Goal: Task Accomplishment & Management: Use online tool/utility

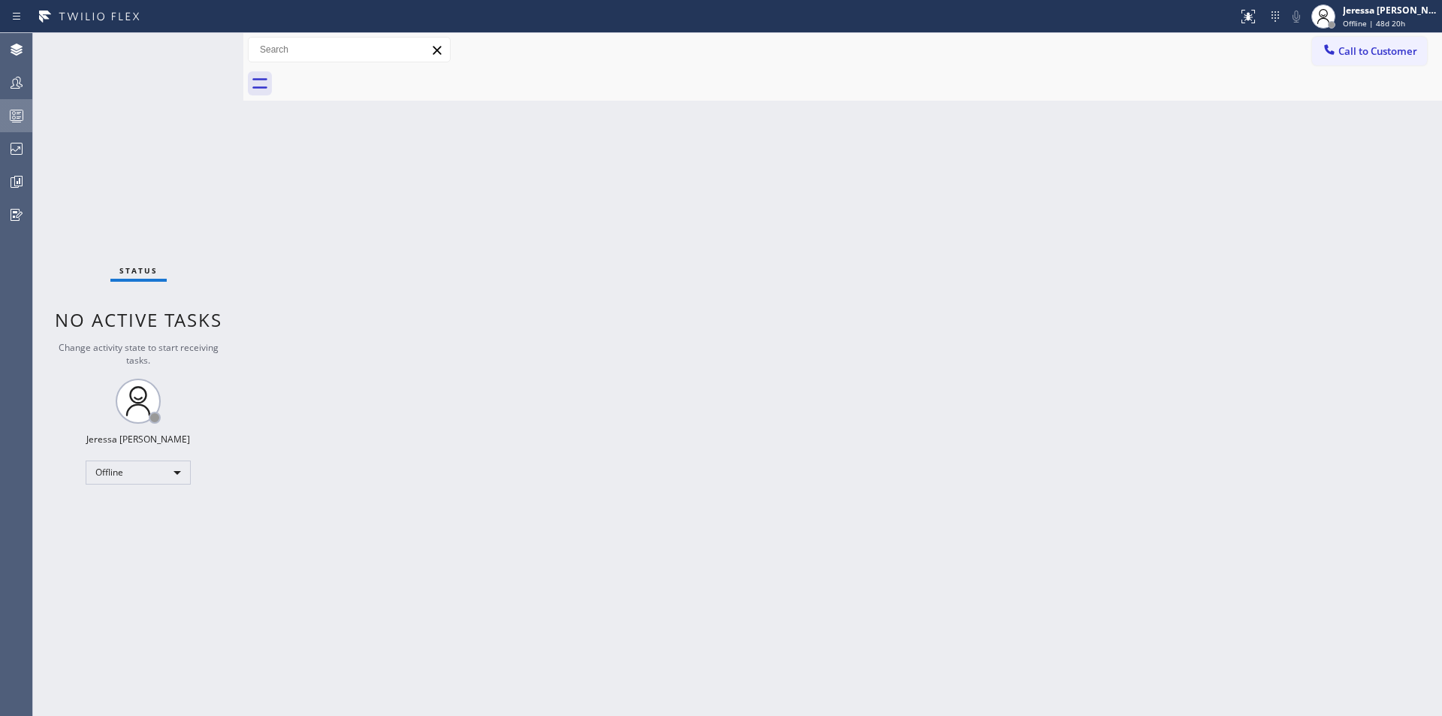
click at [24, 108] on icon at bounding box center [17, 116] width 18 height 18
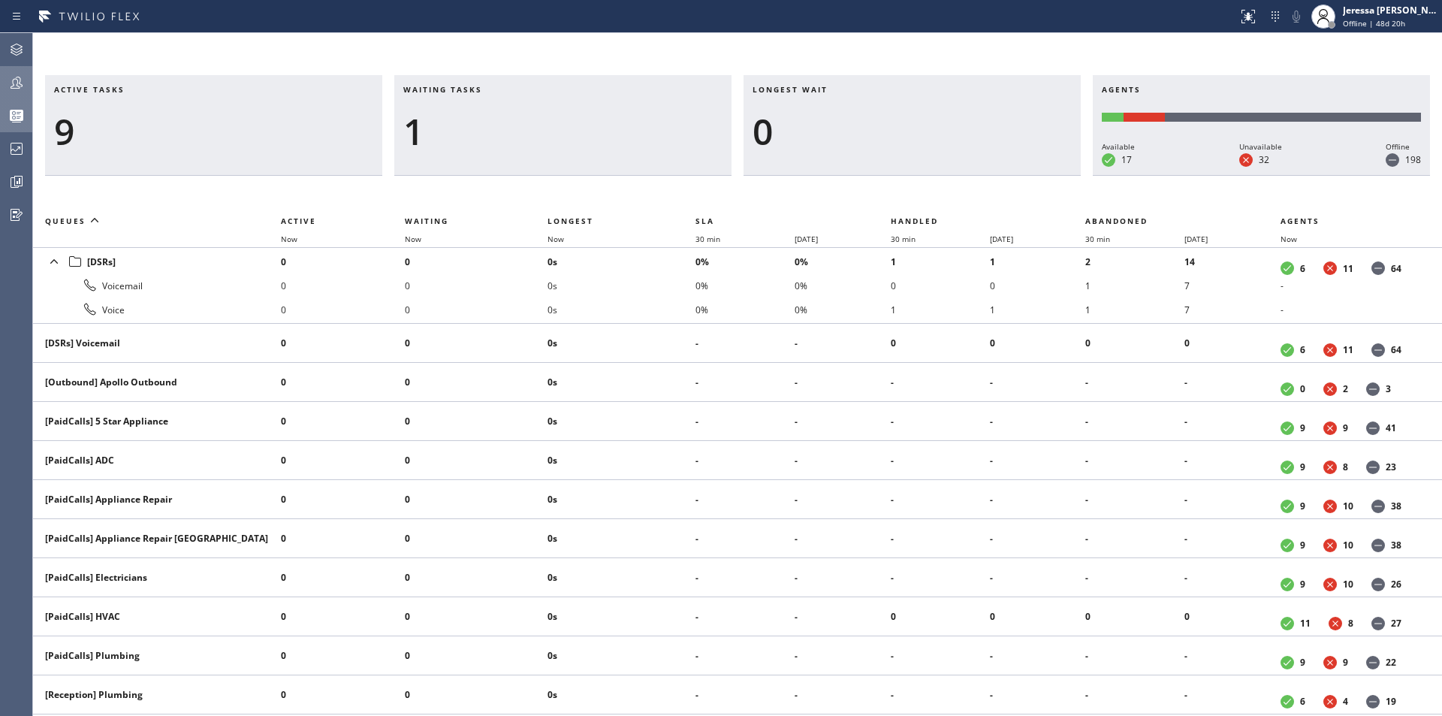
click at [10, 86] on icon at bounding box center [17, 83] width 18 height 18
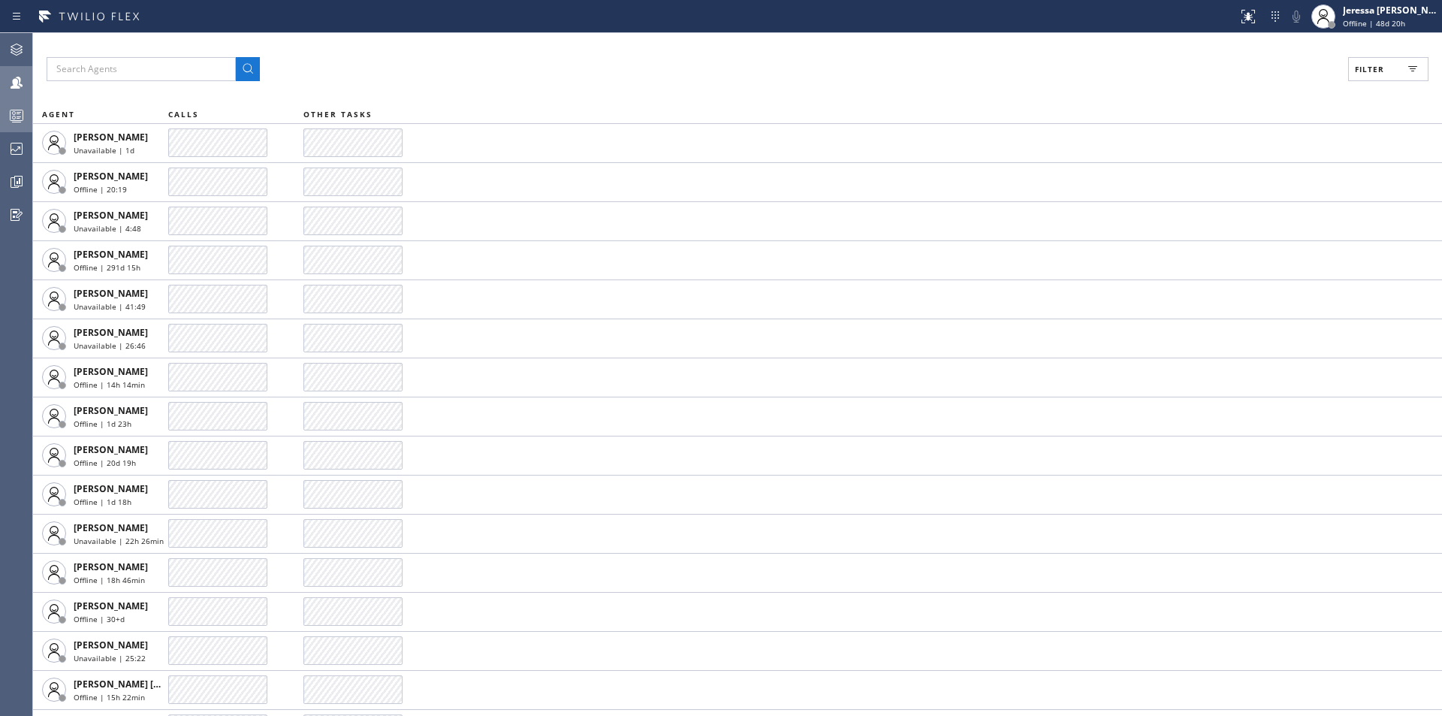
click at [1383, 76] on button "Filter" at bounding box center [1388, 69] width 80 height 24
click at [1283, 183] on label "Available" at bounding box center [1332, 177] width 198 height 13
click at [1233, 183] on input "Available" at bounding box center [1224, 177] width 18 height 18
checkbox input "true"
click at [1357, 84] on span "Apply" at bounding box center [1350, 85] width 31 height 11
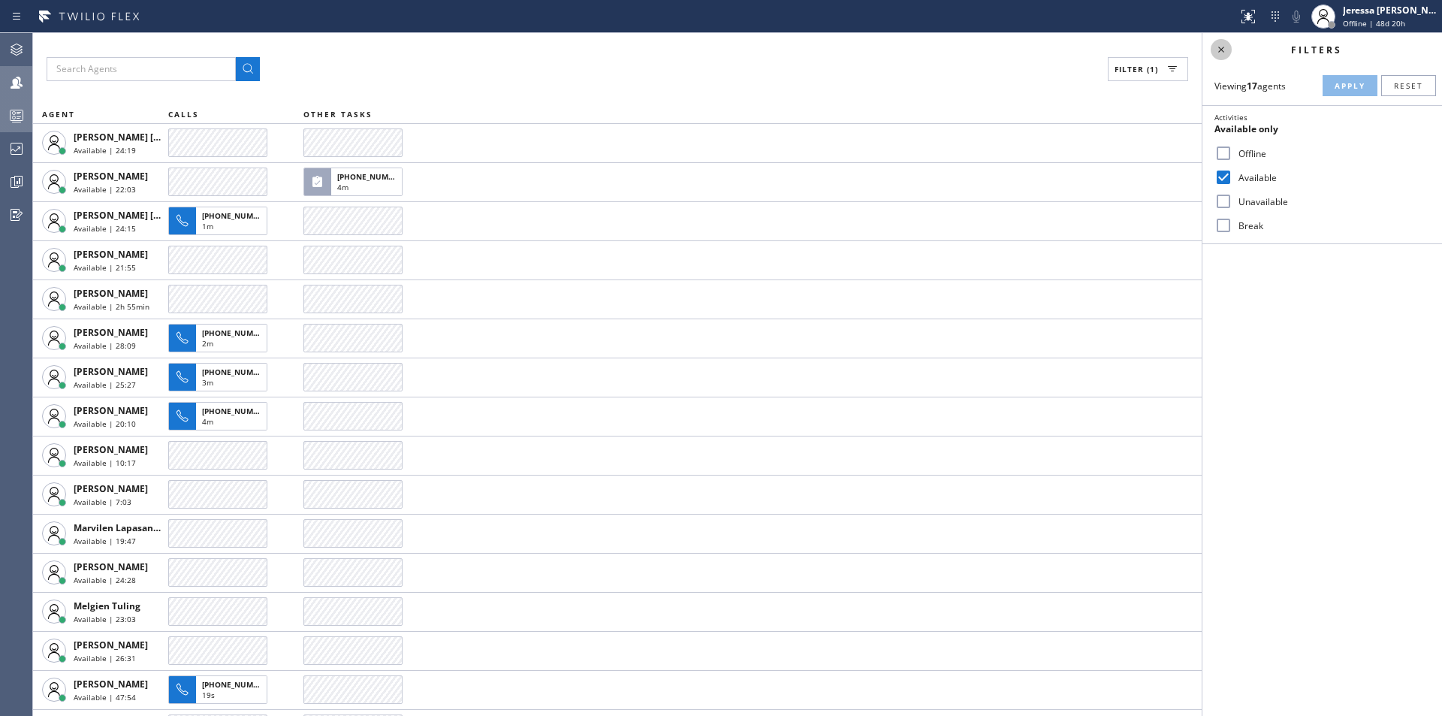
click at [1225, 50] on icon at bounding box center [1221, 50] width 18 height 18
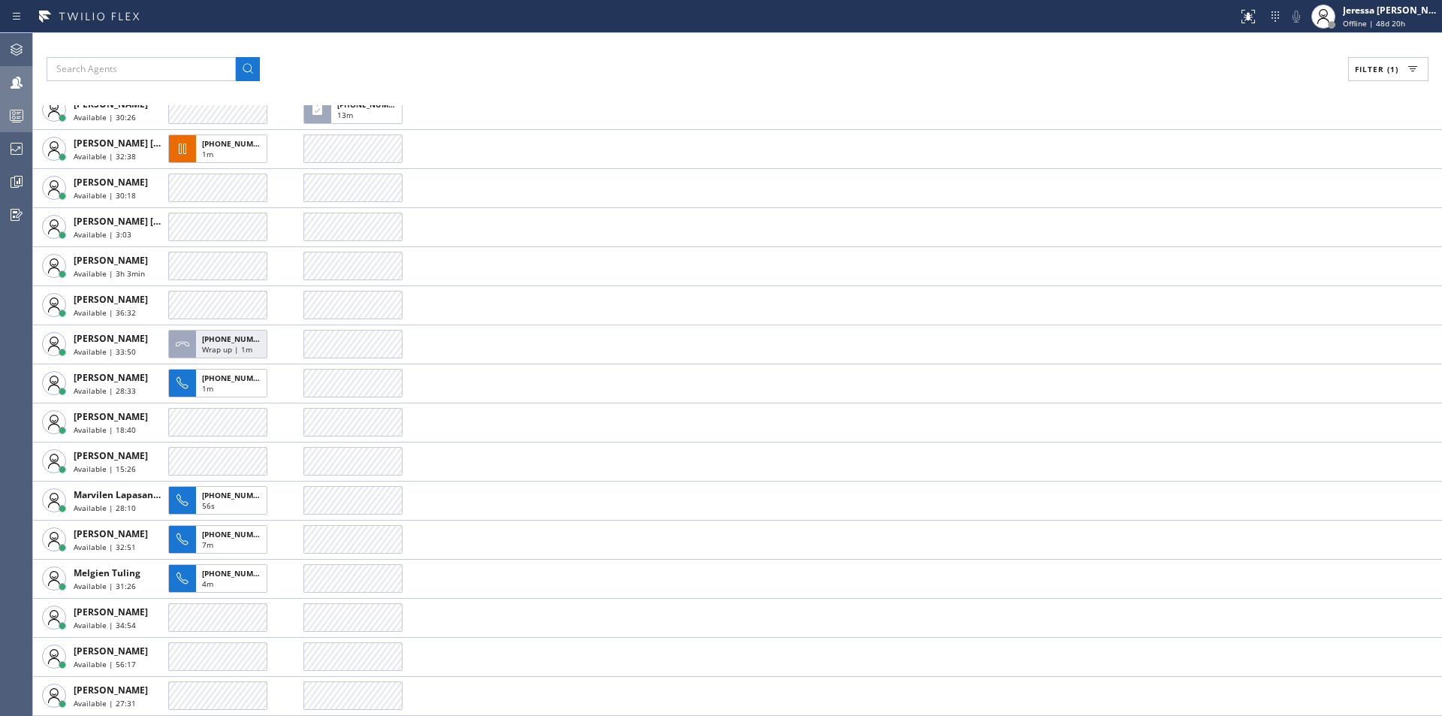
scroll to position [111, 0]
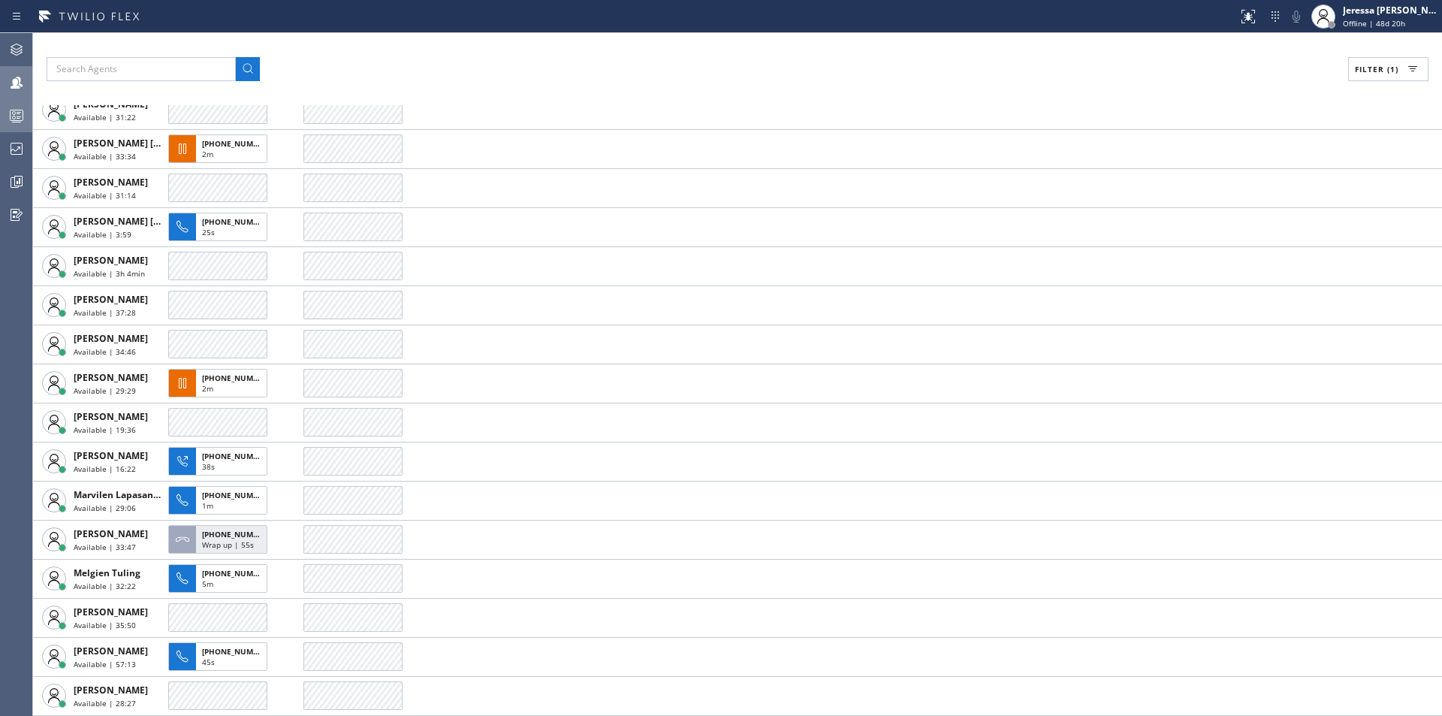
click at [11, 121] on icon at bounding box center [17, 116] width 18 height 18
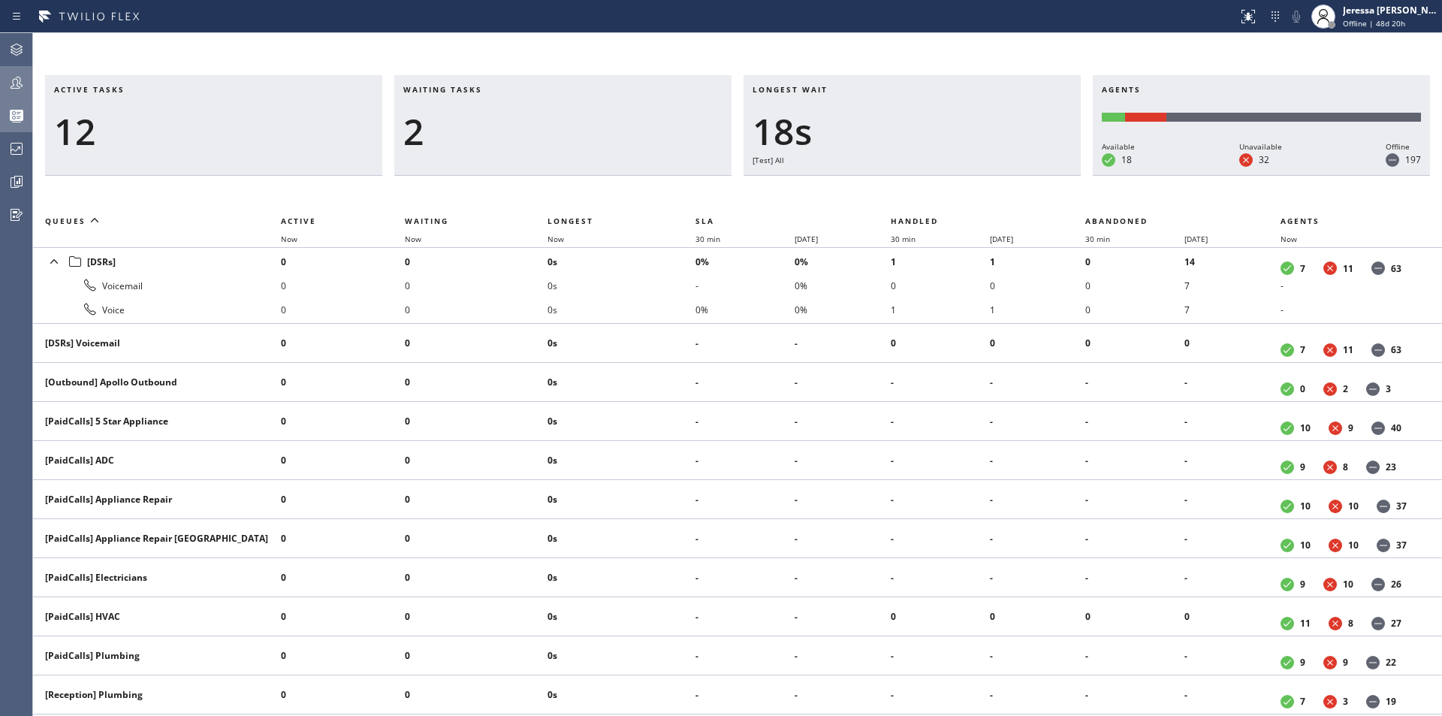
click at [8, 71] on div at bounding box center [16, 83] width 33 height 30
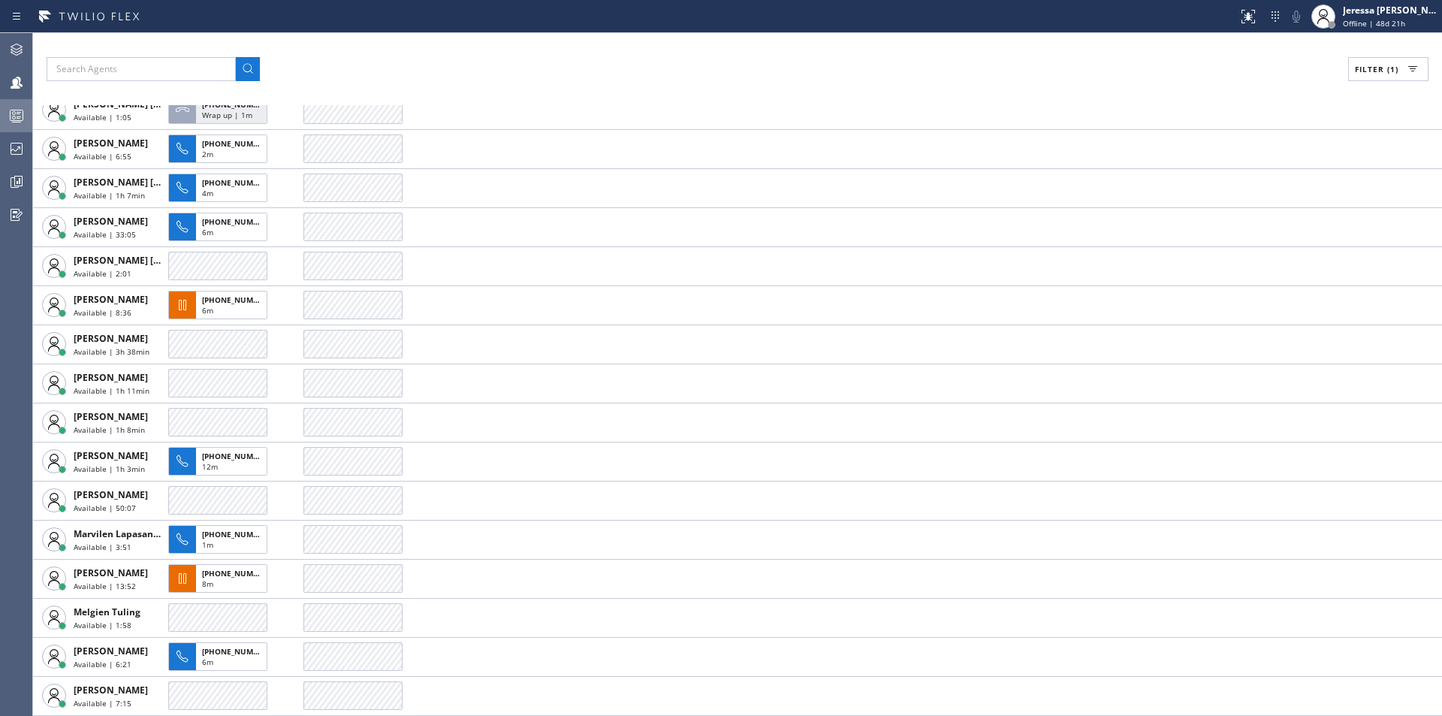
scroll to position [111, 0]
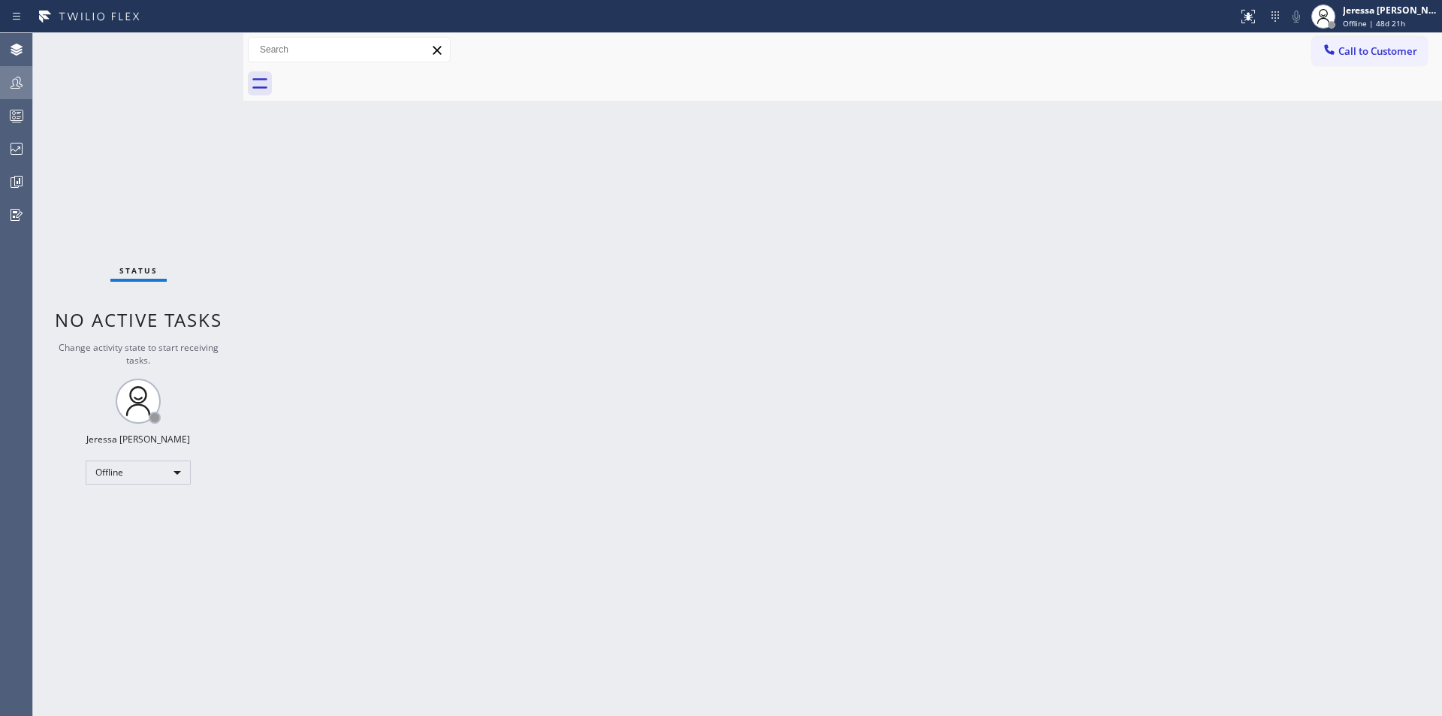
click at [5, 79] on div at bounding box center [16, 83] width 33 height 18
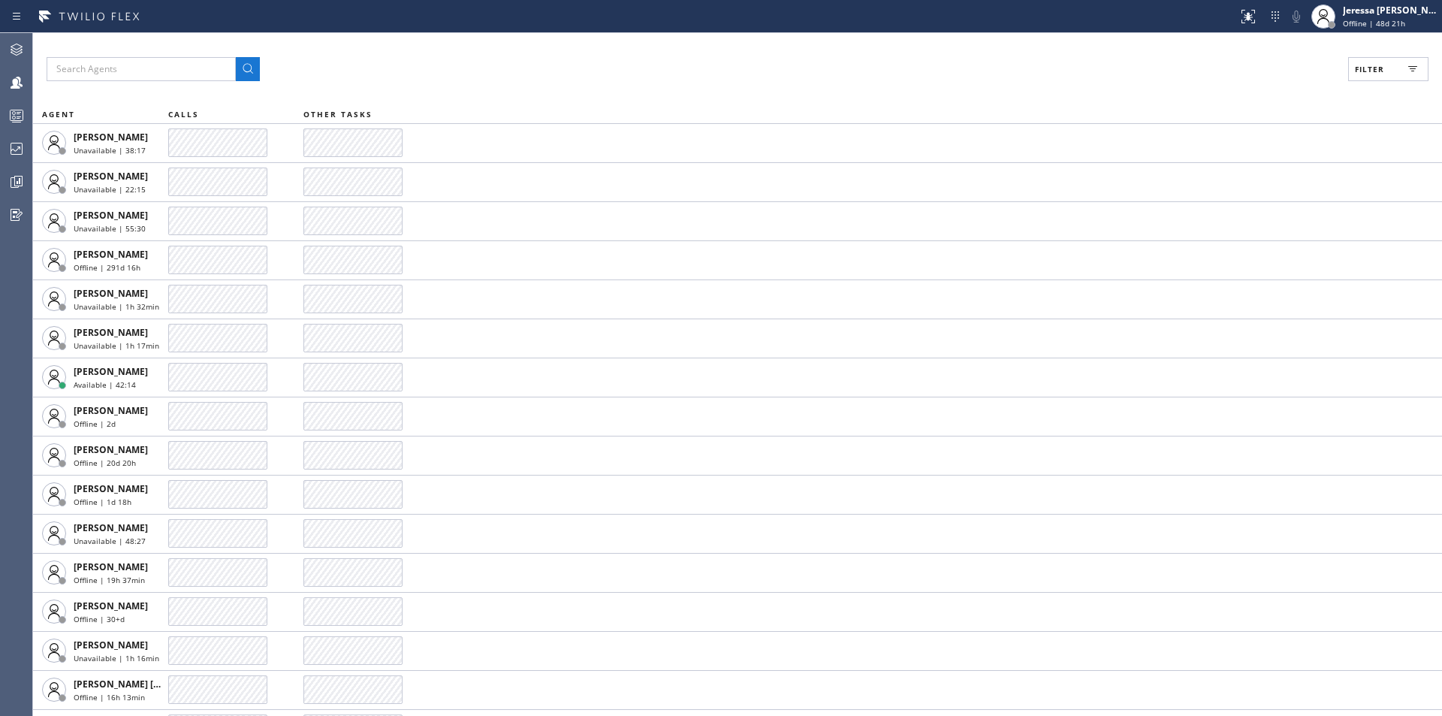
click at [1391, 71] on button "Filter" at bounding box center [1388, 69] width 80 height 24
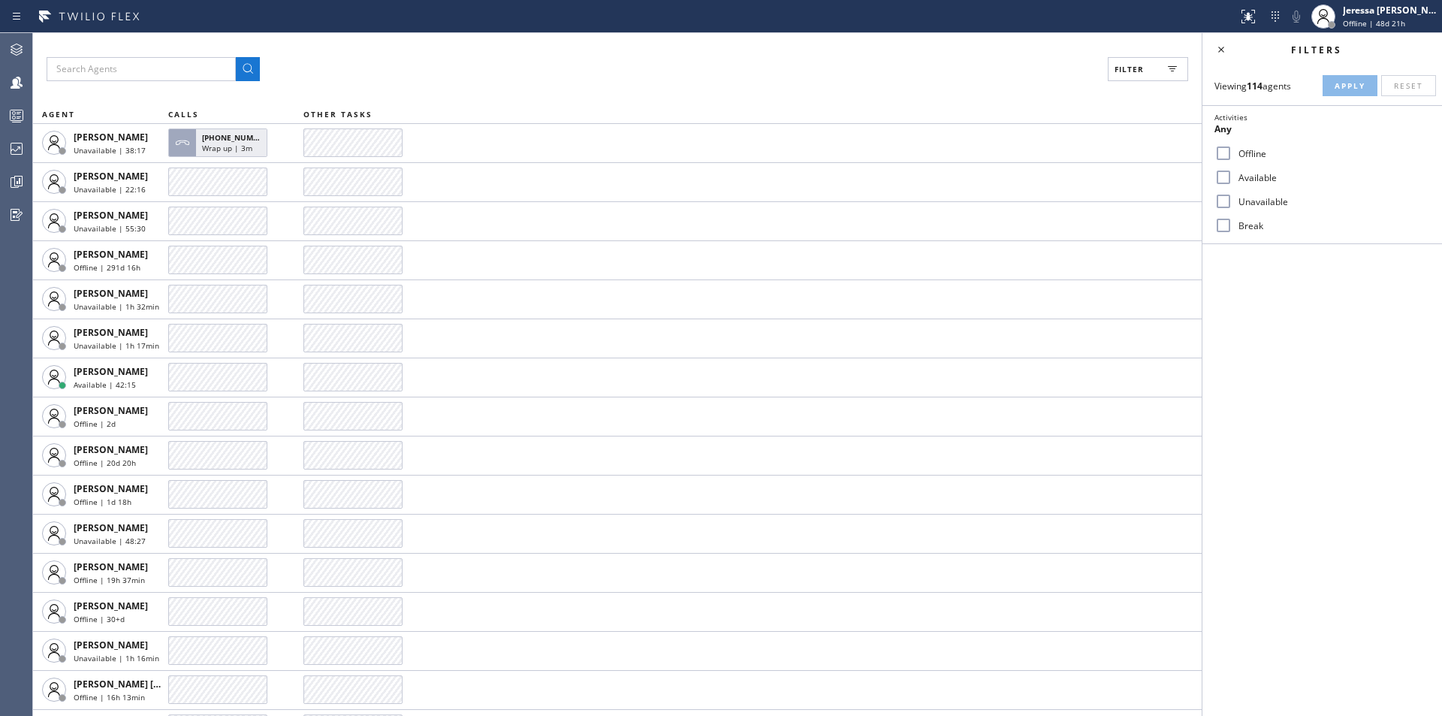
click at [1245, 177] on label "Available" at bounding box center [1332, 177] width 198 height 13
click at [1233, 177] on input "Available" at bounding box center [1224, 177] width 18 height 18
checkbox input "true"
click at [1347, 75] on button "Apply" at bounding box center [1350, 85] width 55 height 21
